Goal: Find specific page/section: Find specific page/section

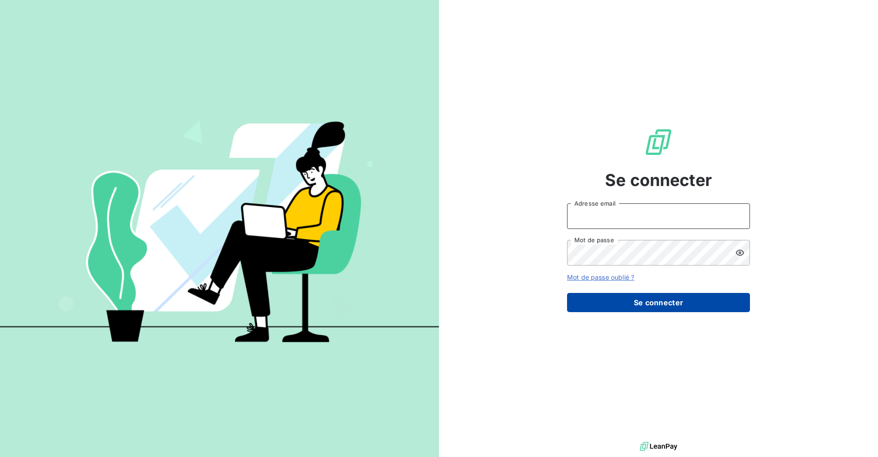
type input "[PERSON_NAME][EMAIL_ADDRESS][DOMAIN_NAME]"
click at [667, 303] on button "Se connecter" at bounding box center [658, 302] width 183 height 19
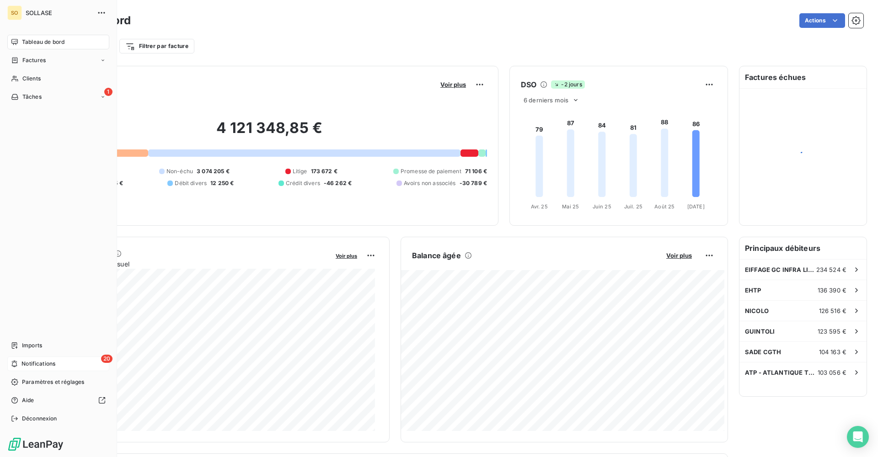
click at [63, 362] on div "20 Notifications" at bounding box center [58, 364] width 102 height 15
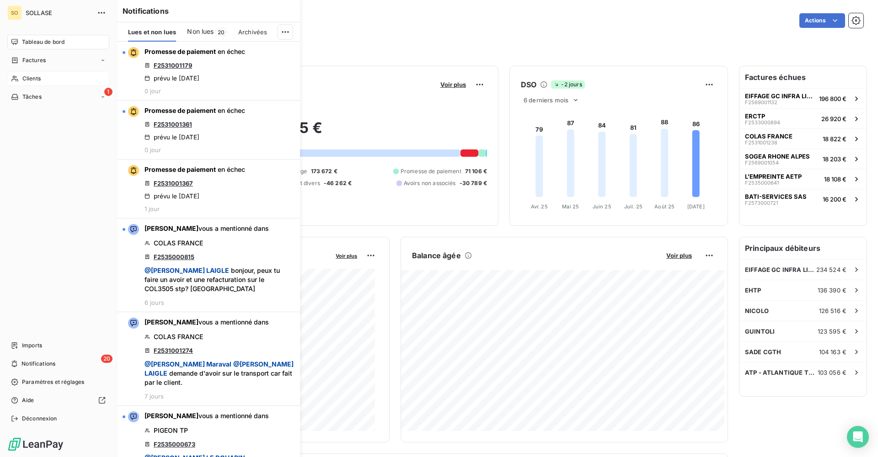
click at [46, 79] on div "Clients" at bounding box center [58, 78] width 102 height 15
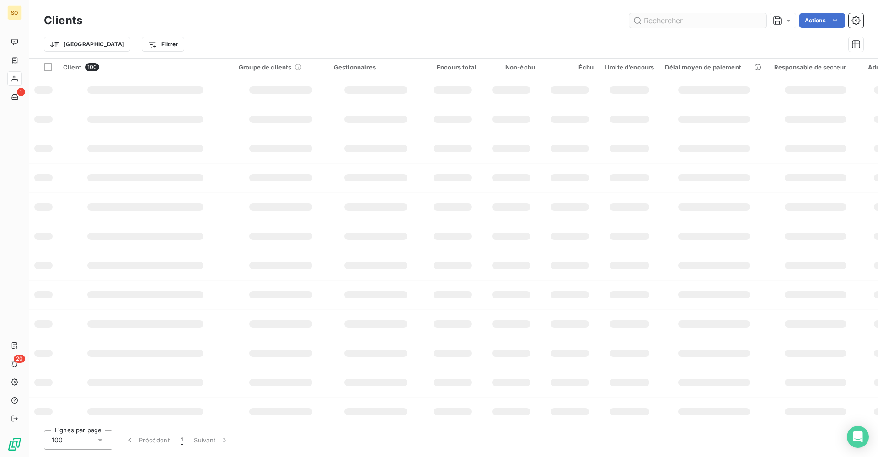
click at [662, 23] on input "text" at bounding box center [697, 20] width 137 height 15
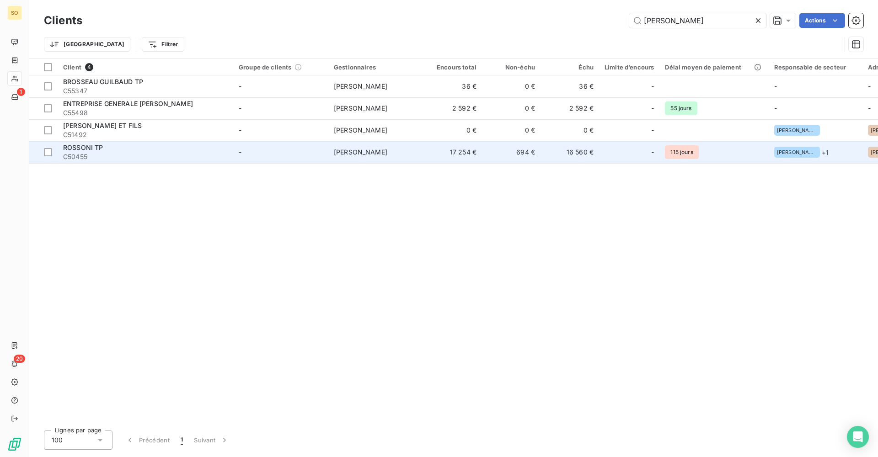
type input "[PERSON_NAME]"
click at [255, 159] on td "-" at bounding box center [280, 152] width 95 height 22
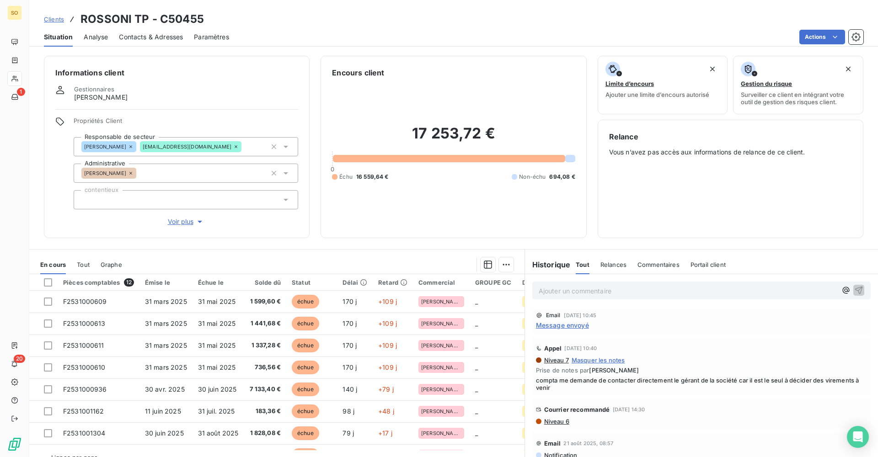
click at [550, 325] on span "Message envoyé" at bounding box center [562, 325] width 53 height 10
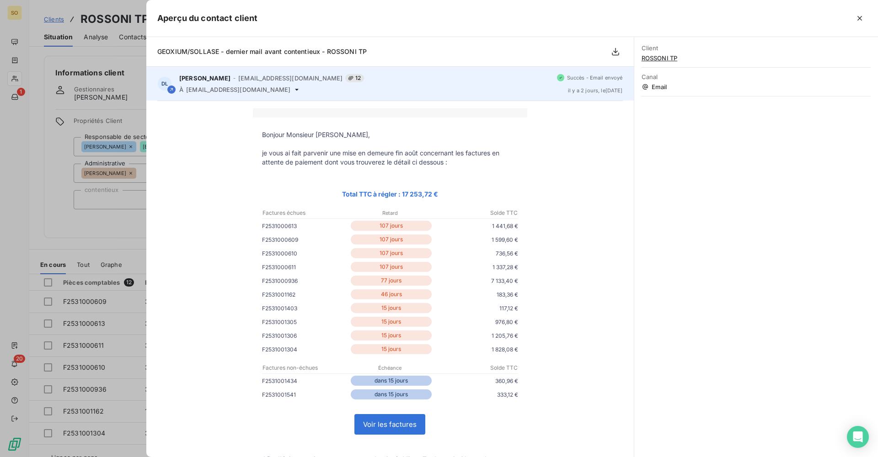
click at [293, 93] on icon at bounding box center [296, 89] width 7 height 7
click at [293, 91] on icon at bounding box center [296, 89] width 7 height 7
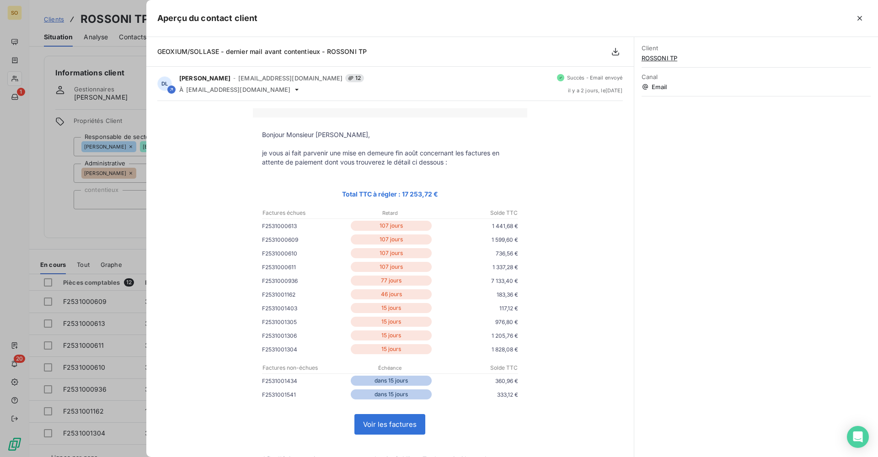
click at [114, 221] on div at bounding box center [439, 228] width 878 height 457
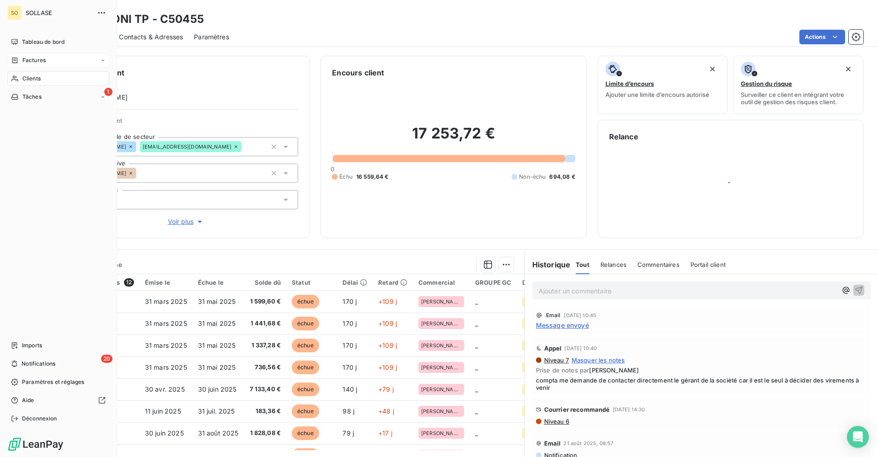
click at [25, 53] on div "Factures" at bounding box center [58, 60] width 102 height 15
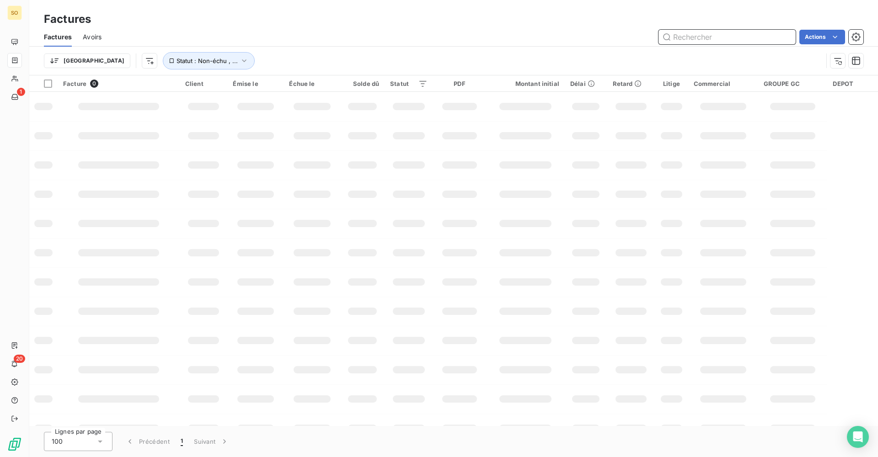
click at [696, 33] on input "text" at bounding box center [726, 37] width 137 height 15
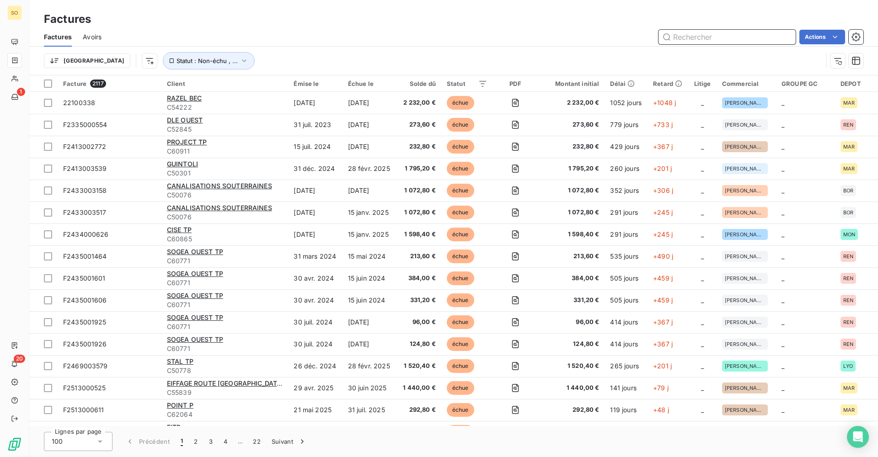
click at [695, 34] on input "text" at bounding box center [726, 37] width 137 height 15
paste input "F2531000916"
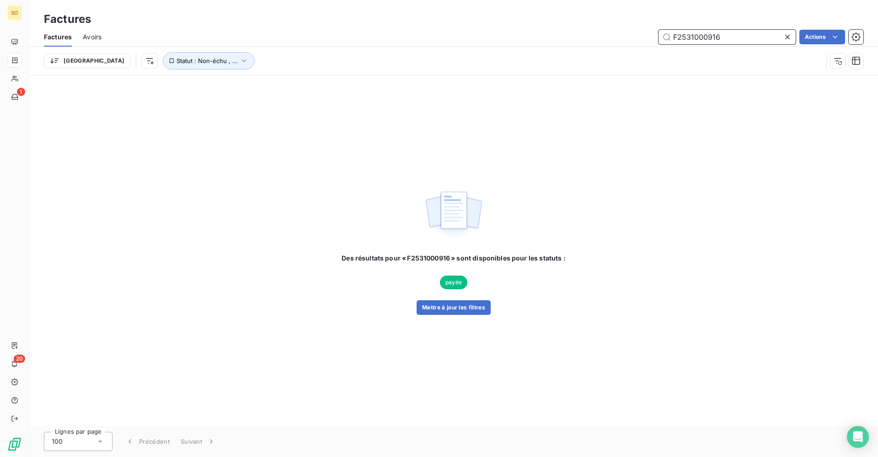
type input "F2531000916"
click at [451, 314] on button "Mettre à jour les filtres" at bounding box center [453, 307] width 74 height 15
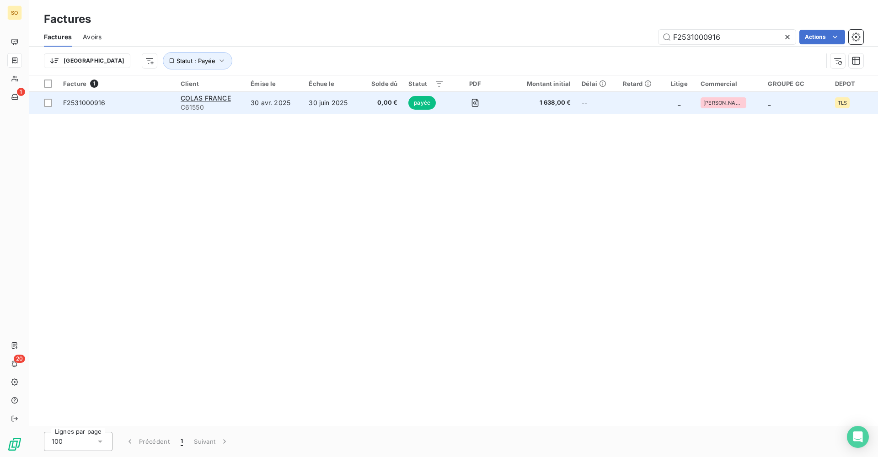
click at [243, 108] on td "COLAS FRANCE C61550" at bounding box center [210, 103] width 70 height 22
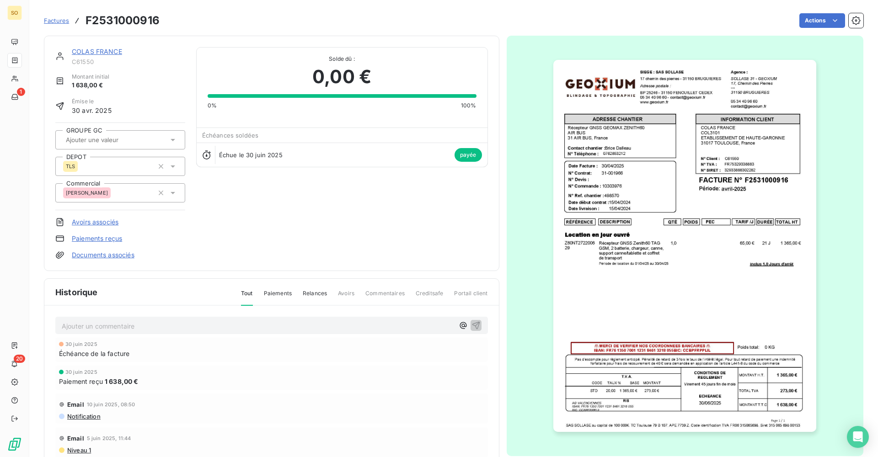
click at [140, 24] on h3 "F2531000916" at bounding box center [122, 20] width 74 height 16
copy h3 "F2531000916"
click at [104, 54] on link "COLAS FRANCE" at bounding box center [97, 52] width 50 height 8
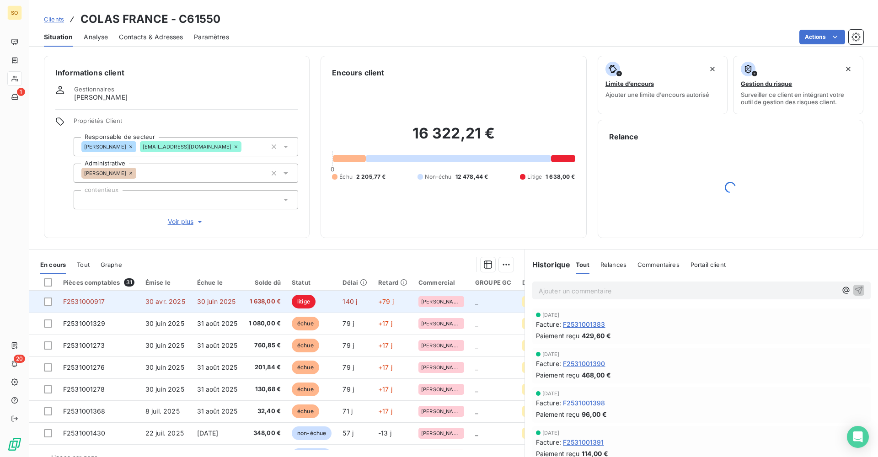
click at [189, 305] on td "30 avr. 2025" at bounding box center [166, 302] width 52 height 22
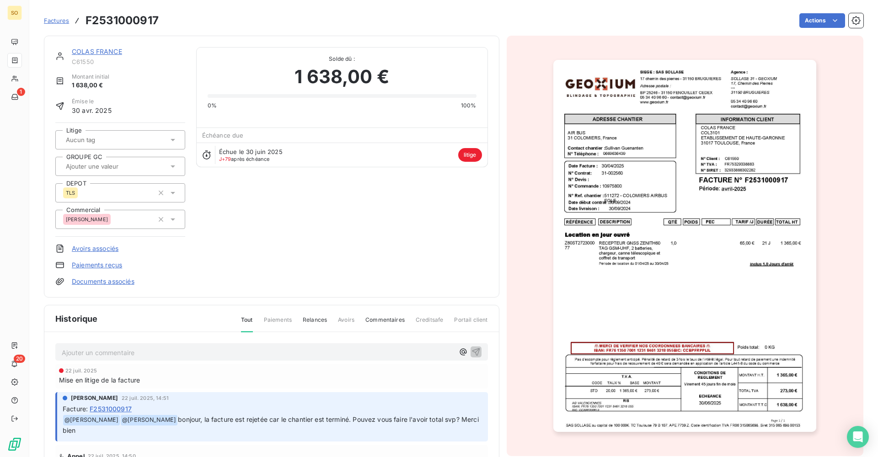
click at [203, 353] on p "Ajouter un commentaire ﻿" at bounding box center [258, 352] width 392 height 11
click at [383, 352] on p "C'est la F2531000916 qui pose qui doit être en litige et non la F2531000917 err…" at bounding box center [258, 352] width 392 height 11
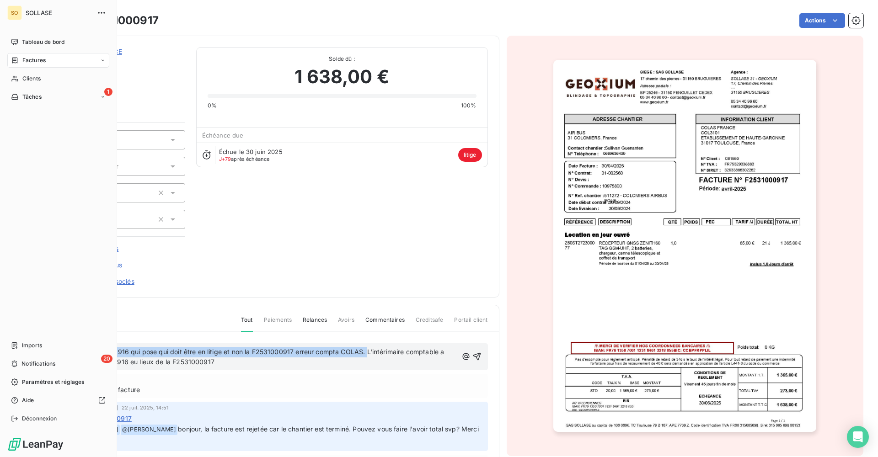
drag, startPoint x: 367, startPoint y: 347, endPoint x: 12, endPoint y: 356, distance: 354.8
click at [12, 356] on div "SO SOLLASE Tableau de bord Factures Clients 1 Tâches Imports 20 Notifications P…" at bounding box center [439, 228] width 878 height 457
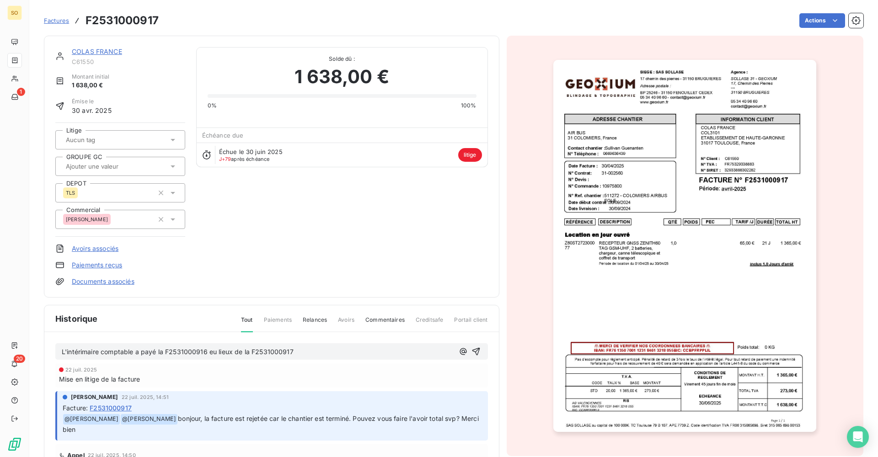
click at [314, 351] on p "L'intérimaire comptable a payé la F2531000916 eu lieux de la F2531000917" at bounding box center [258, 352] width 392 height 11
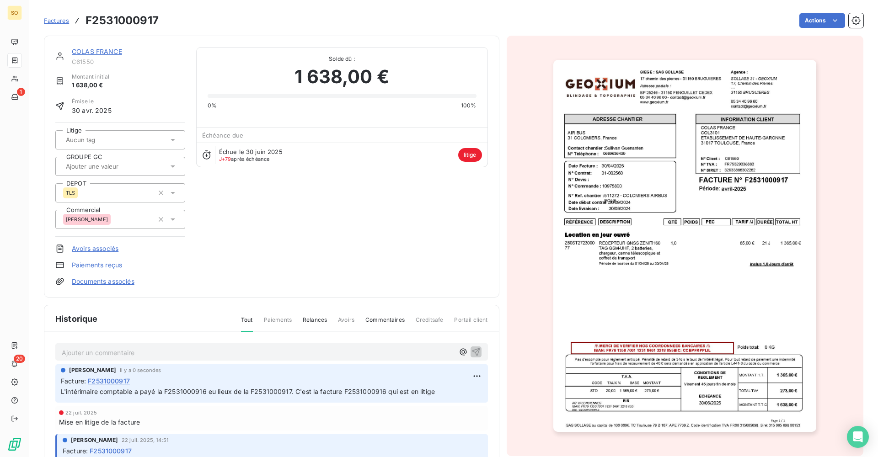
drag, startPoint x: 112, startPoint y: 53, endPoint x: 312, endPoint y: 51, distance: 200.2
click at [113, 53] on link "COLAS FRANCE" at bounding box center [97, 52] width 50 height 8
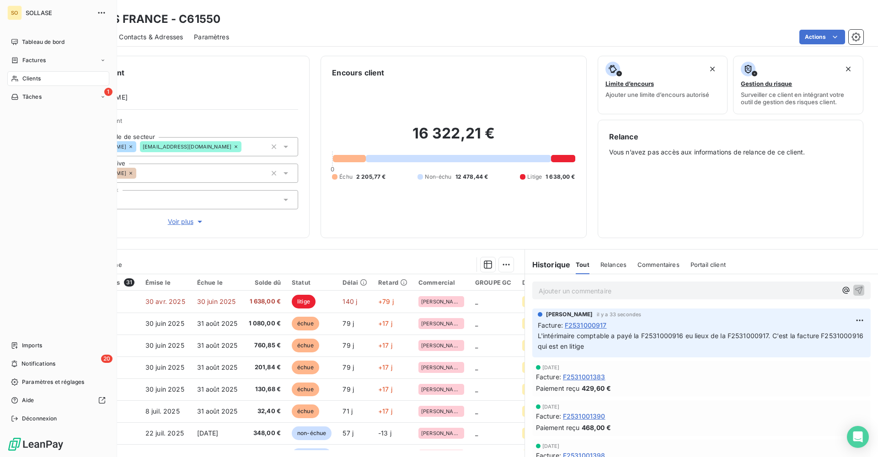
click at [17, 75] on div "Clients" at bounding box center [58, 78] width 102 height 15
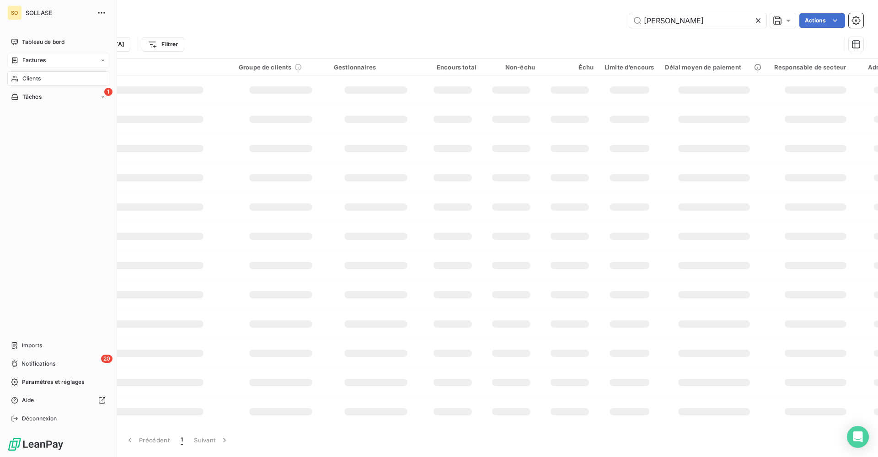
click at [40, 61] on span "Factures" at bounding box center [33, 60] width 23 height 8
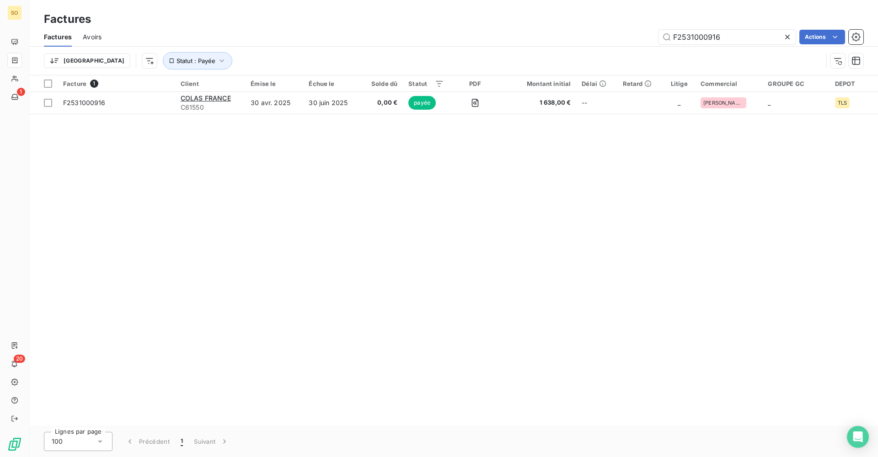
drag, startPoint x: 682, startPoint y: 41, endPoint x: 591, endPoint y: 45, distance: 92.0
click at [591, 45] on div "Factures Avoirs F2531000916 Actions" at bounding box center [453, 36] width 848 height 19
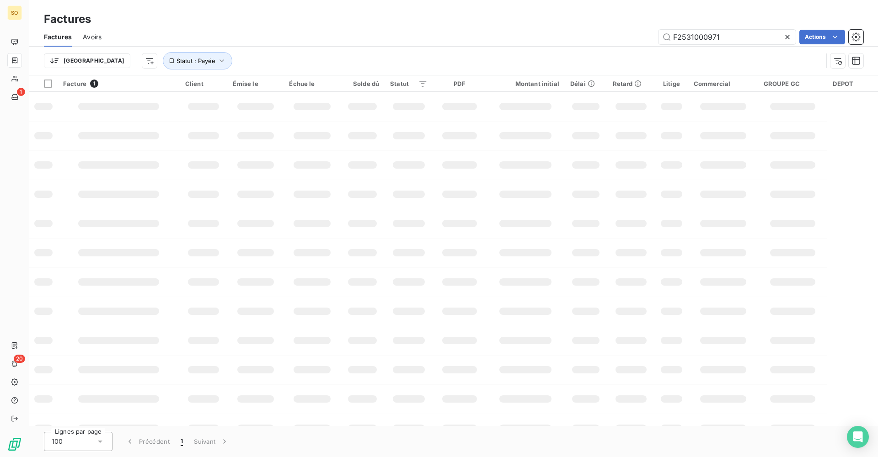
type input "F2531000971"
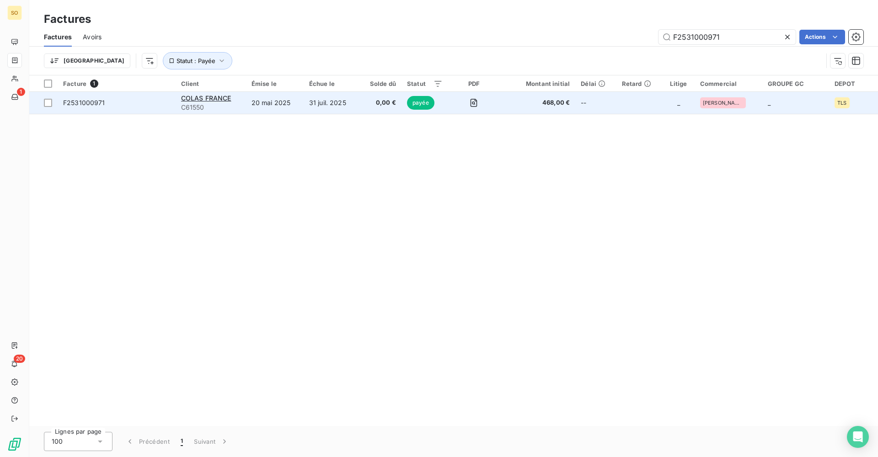
click at [357, 105] on td "31 juil. 2025" at bounding box center [330, 103] width 55 height 22
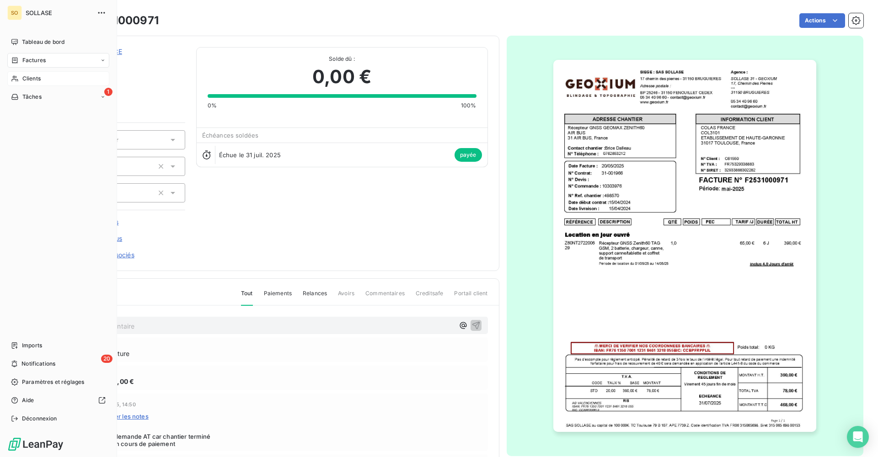
click at [30, 74] on div "Clients" at bounding box center [58, 78] width 102 height 15
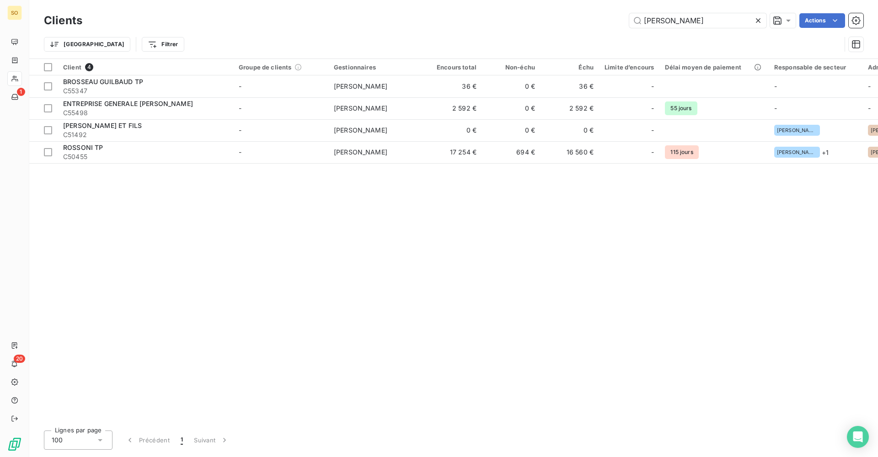
drag, startPoint x: 676, startPoint y: 22, endPoint x: 627, endPoint y: 26, distance: 49.5
click at [627, 26] on div "[PERSON_NAME] Actions" at bounding box center [478, 20] width 770 height 15
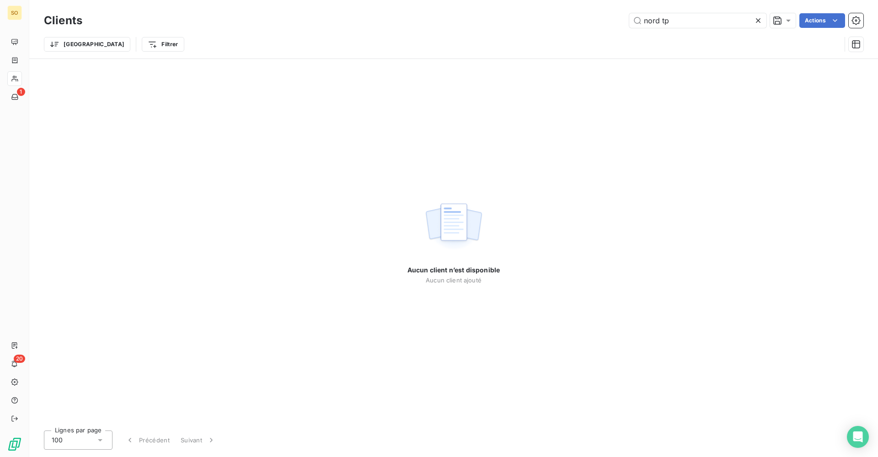
type input "nord tp"
